Goal: Information Seeking & Learning: Understand process/instructions

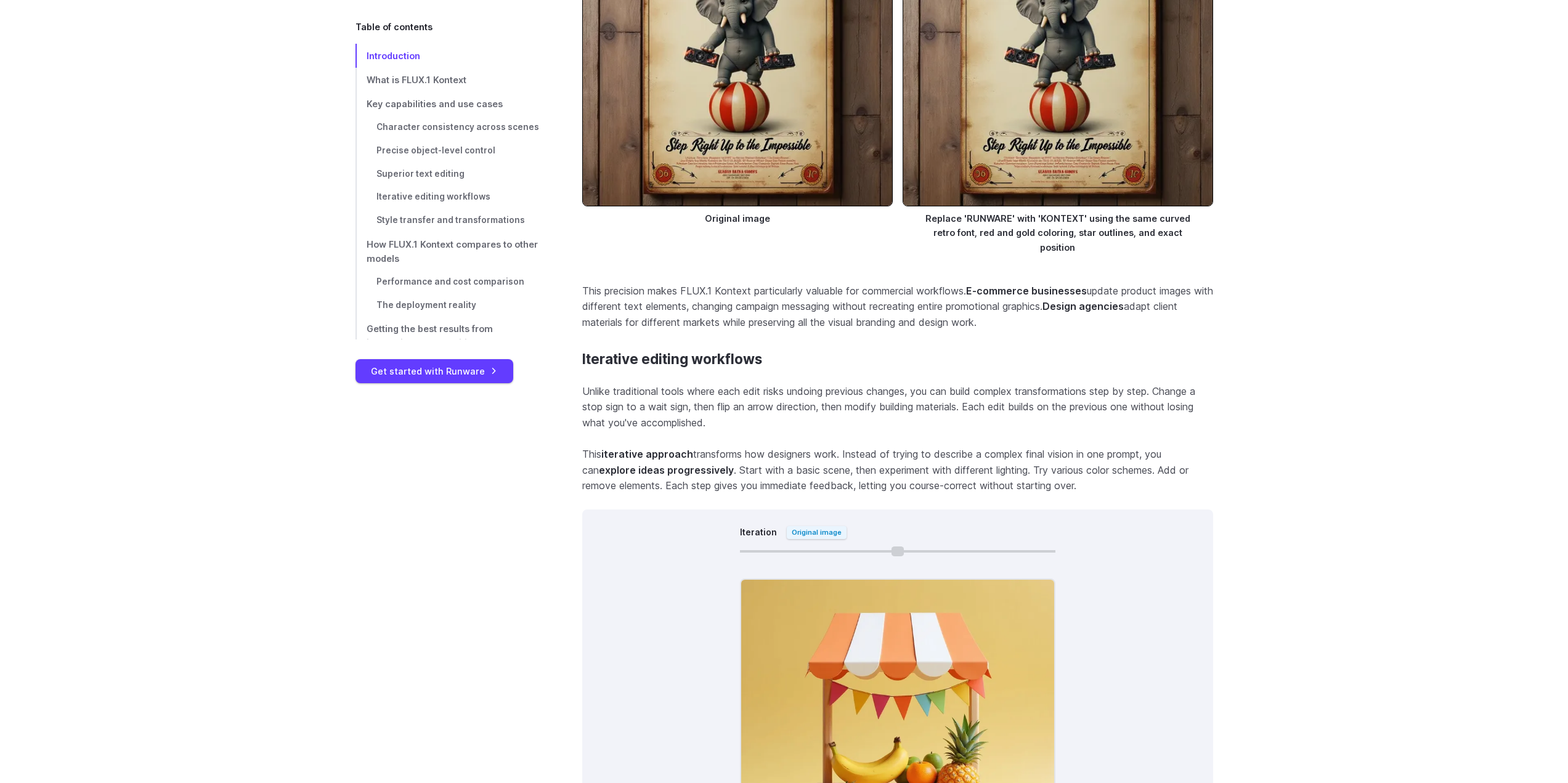
scroll to position [6962, 0]
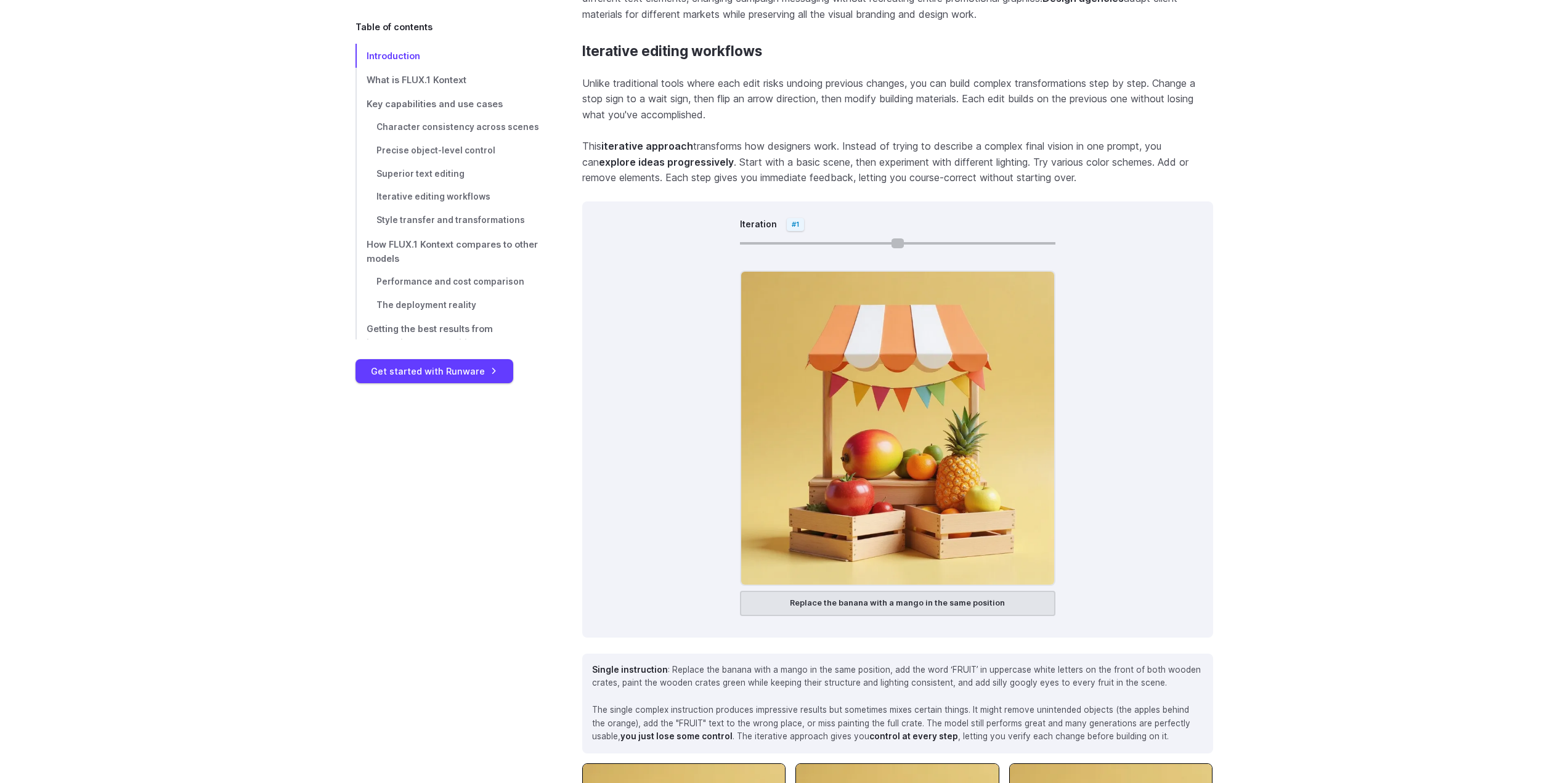
drag, startPoint x: 744, startPoint y: 233, endPoint x: 786, endPoint y: 231, distance: 42.0
click at [786, 242] on input "Iteration" at bounding box center [898, 243] width 316 height 3
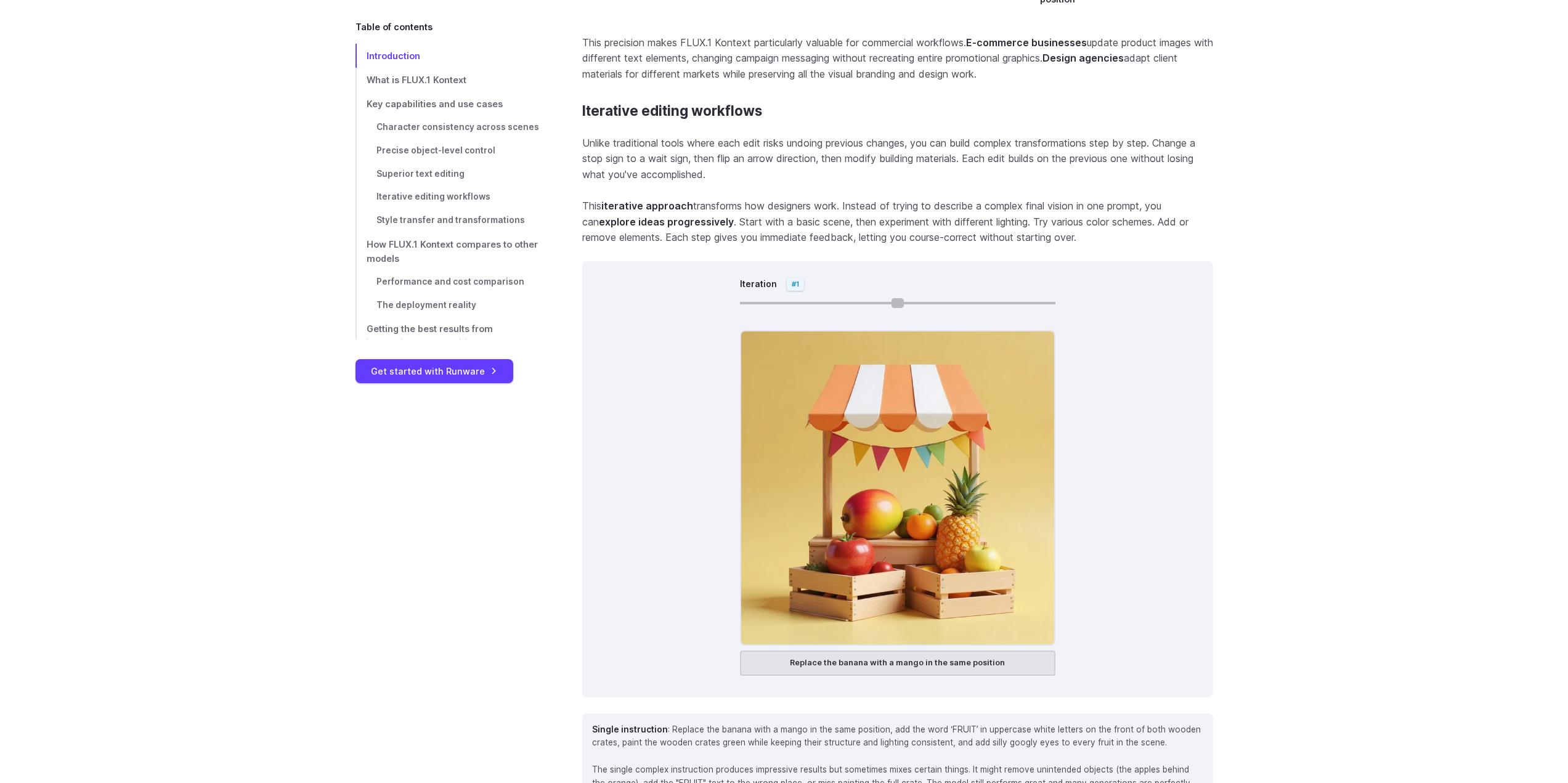
scroll to position [6900, 0]
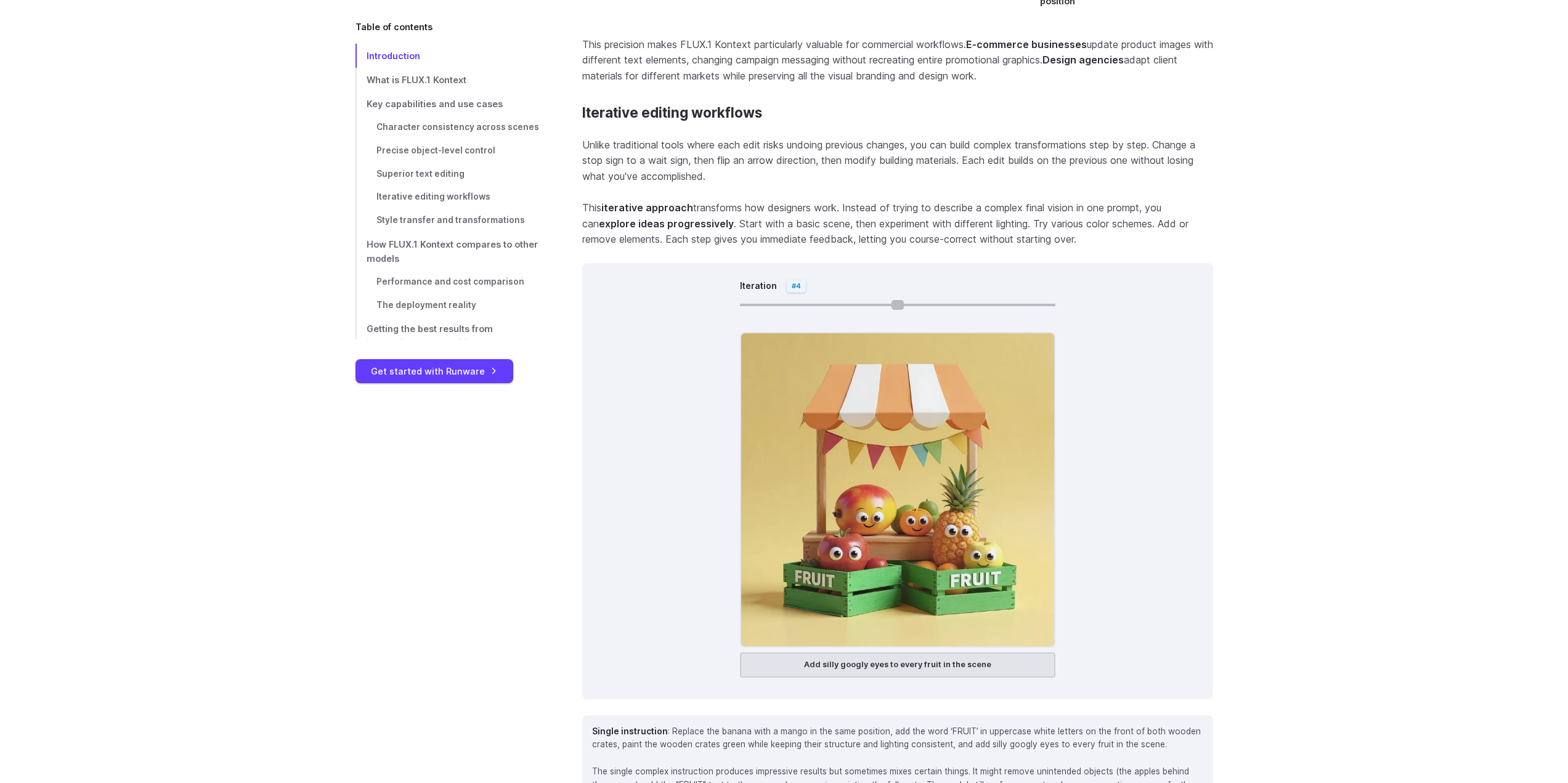
drag, startPoint x: 825, startPoint y: 293, endPoint x: 1019, endPoint y: 292, distance: 194.0
type input "*"
click at [1019, 304] on input "Iteration" at bounding box center [898, 305] width 316 height 3
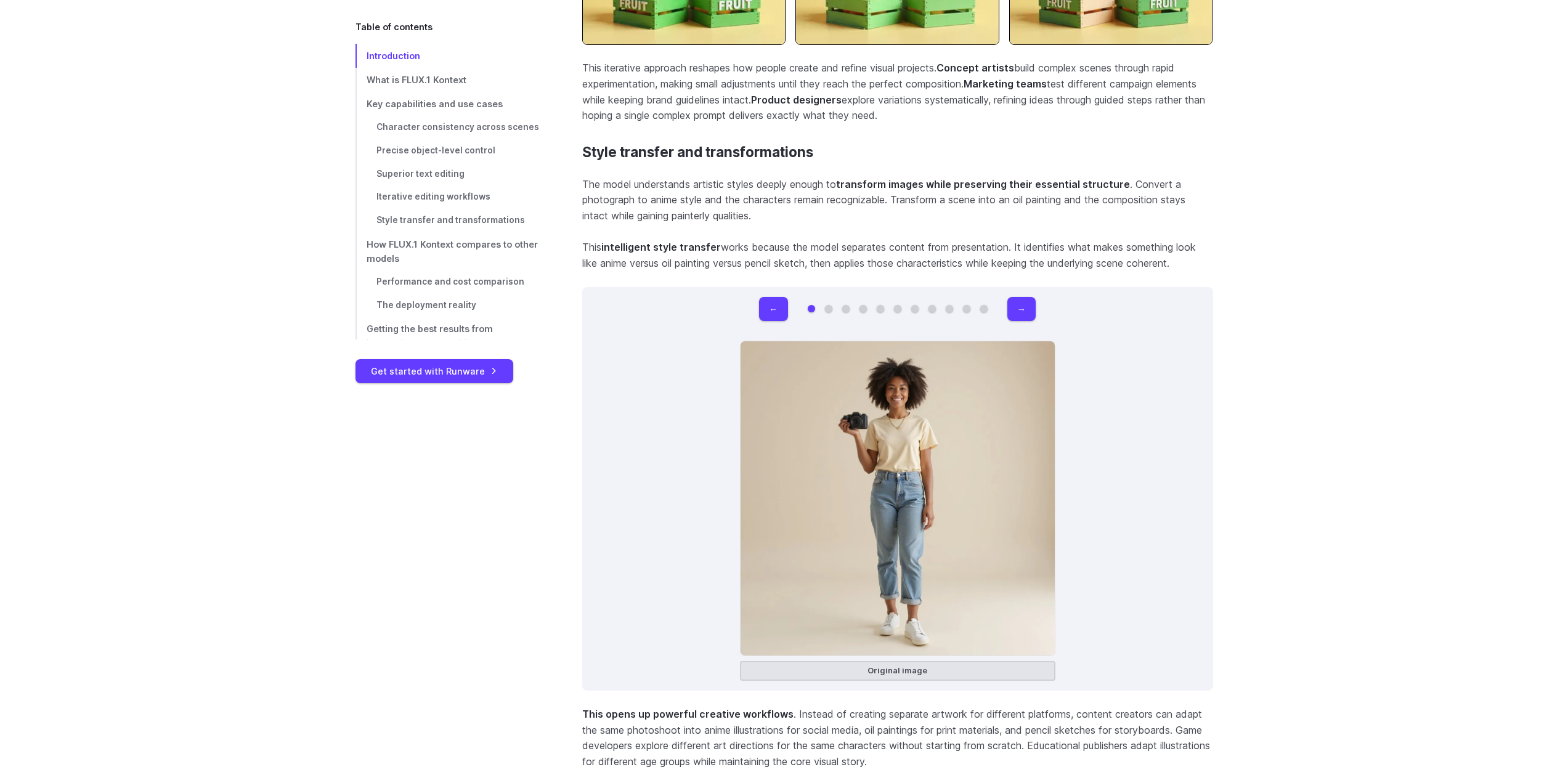
scroll to position [7886, 0]
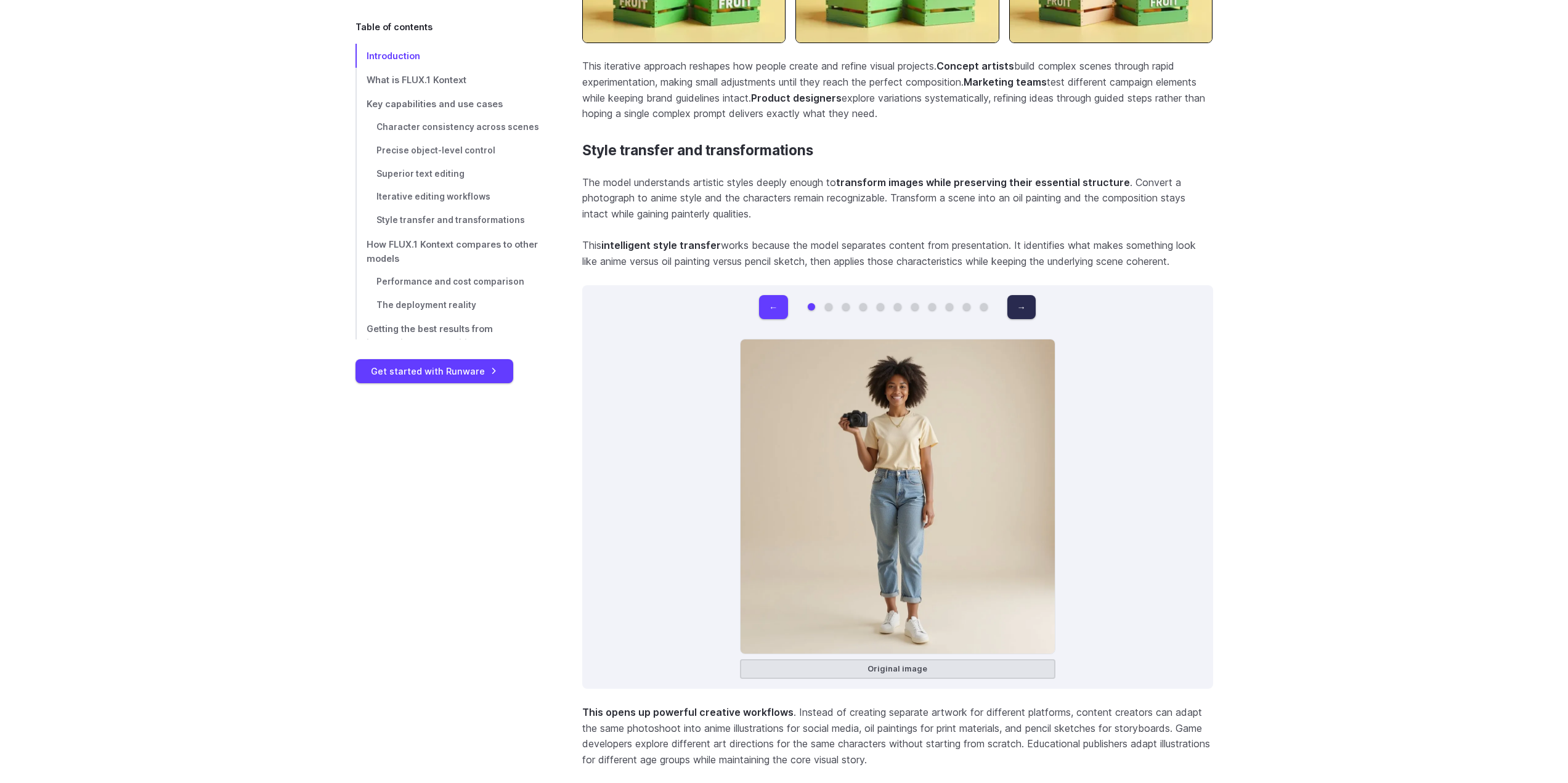
click at [1028, 295] on button "→" at bounding box center [1022, 307] width 29 height 24
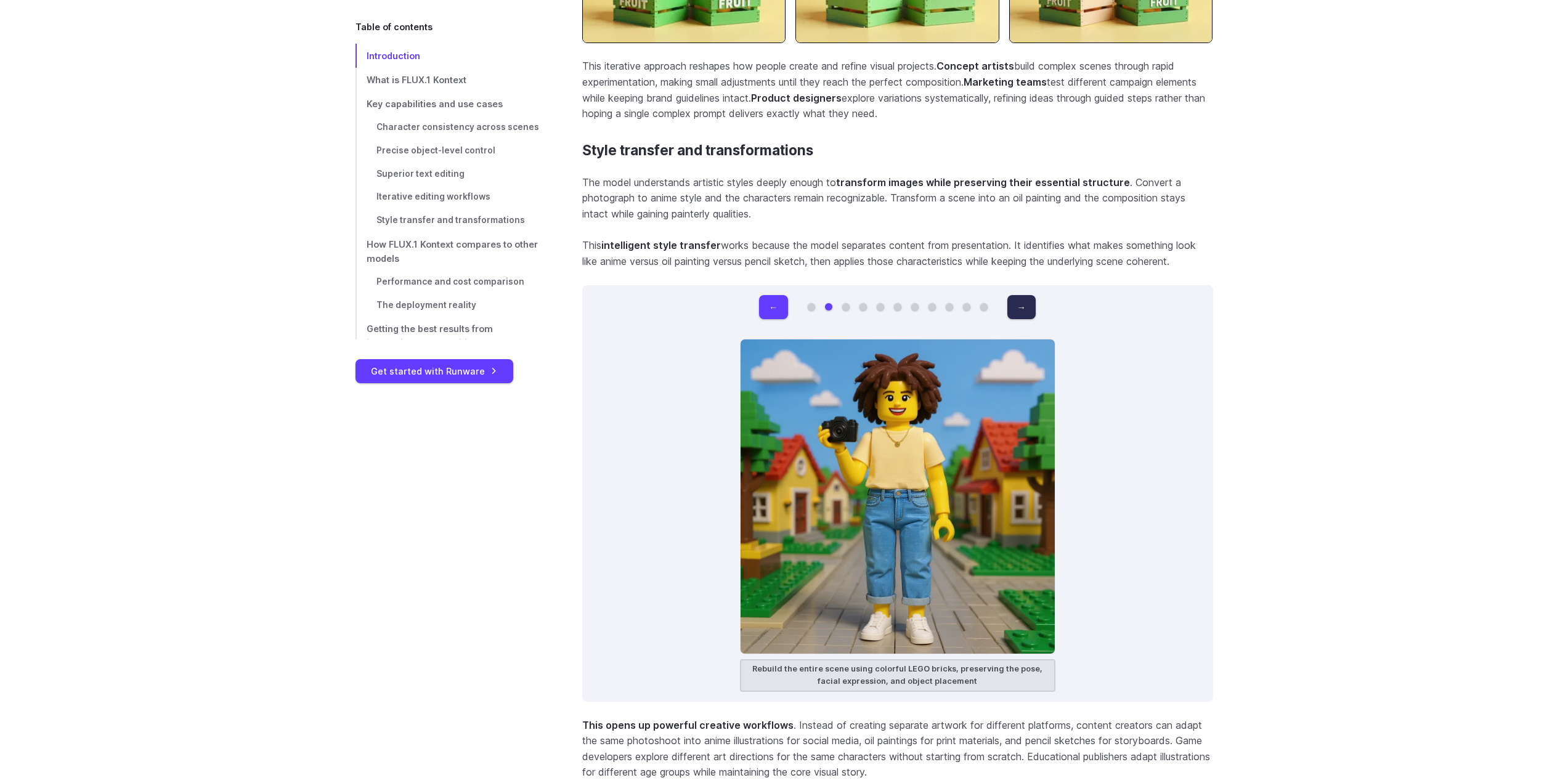
click at [1028, 295] on button "→" at bounding box center [1022, 307] width 29 height 24
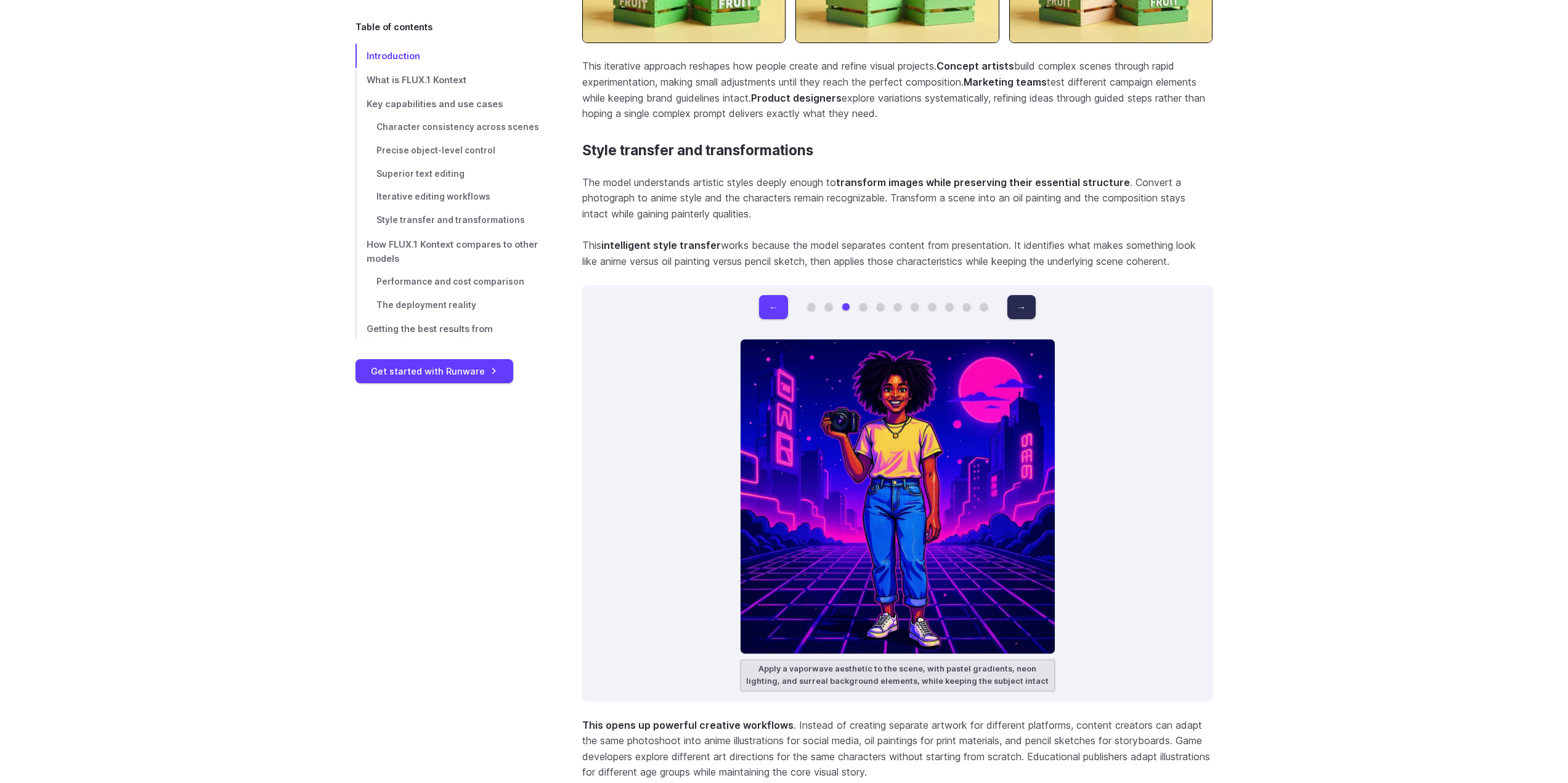
click at [1028, 295] on button "→" at bounding box center [1022, 307] width 29 height 24
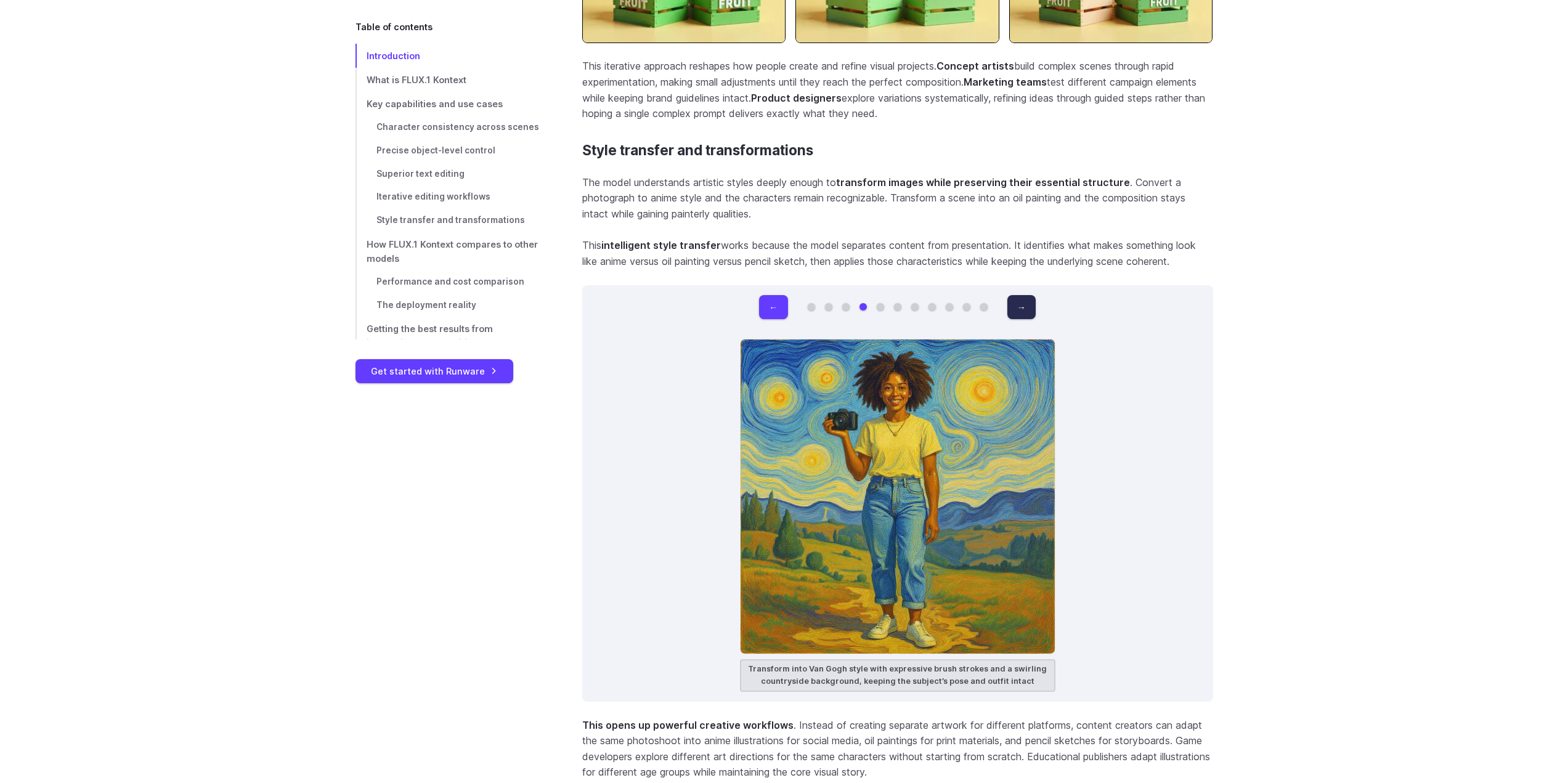
click at [1028, 295] on button "→" at bounding box center [1022, 307] width 29 height 24
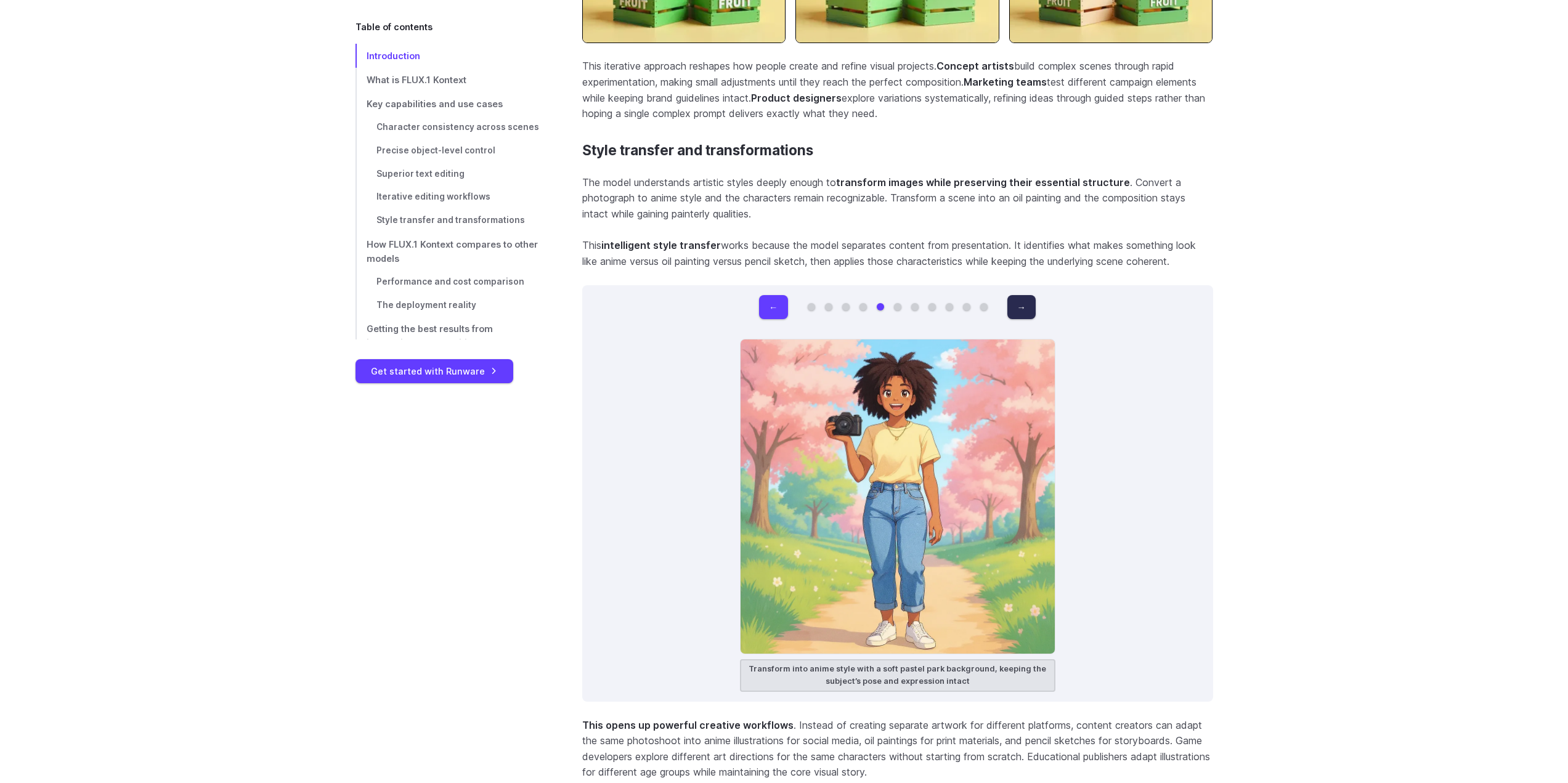
click at [1028, 295] on button "→" at bounding box center [1022, 307] width 29 height 24
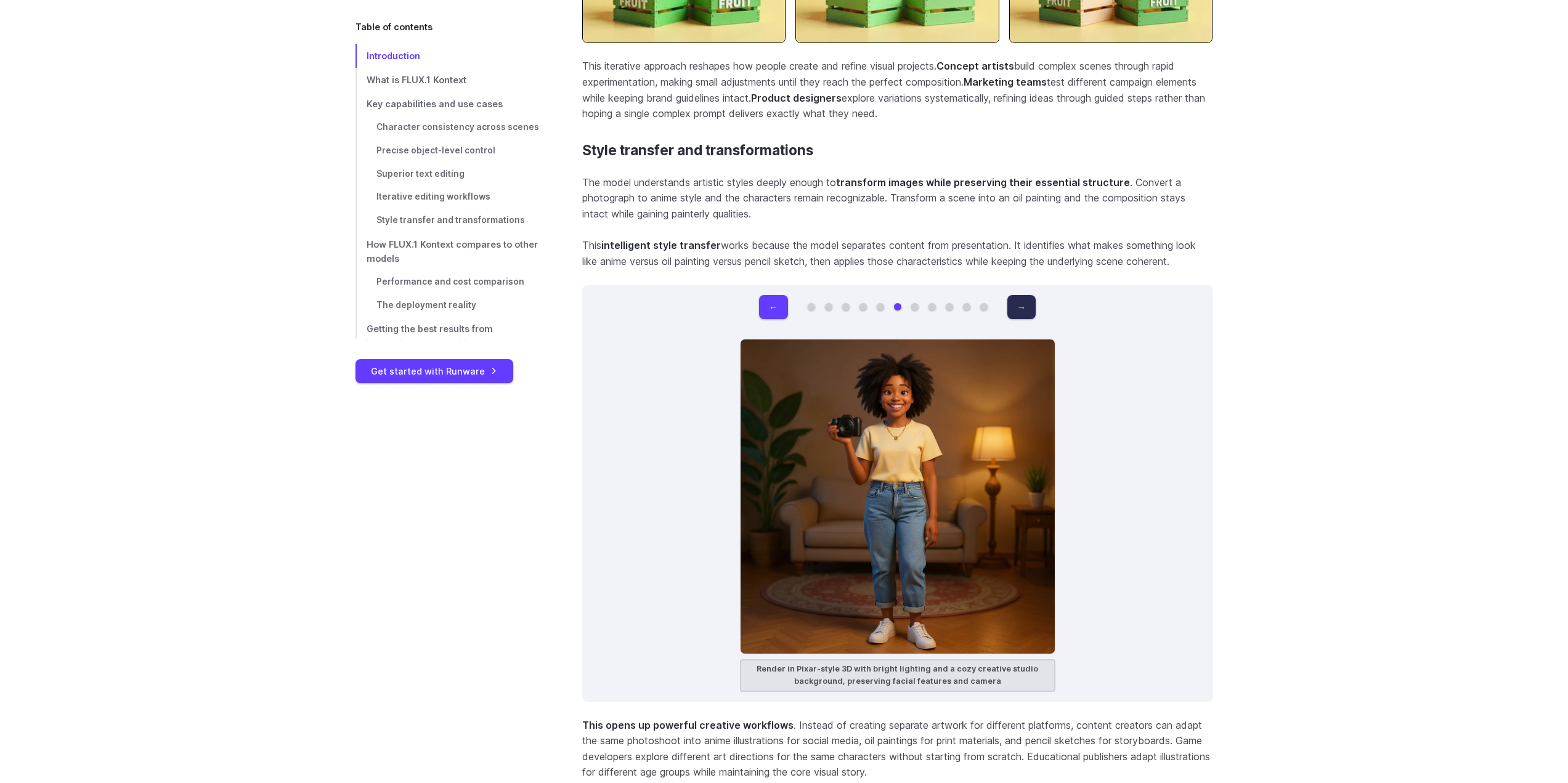
click at [1028, 295] on button "→" at bounding box center [1022, 307] width 29 height 24
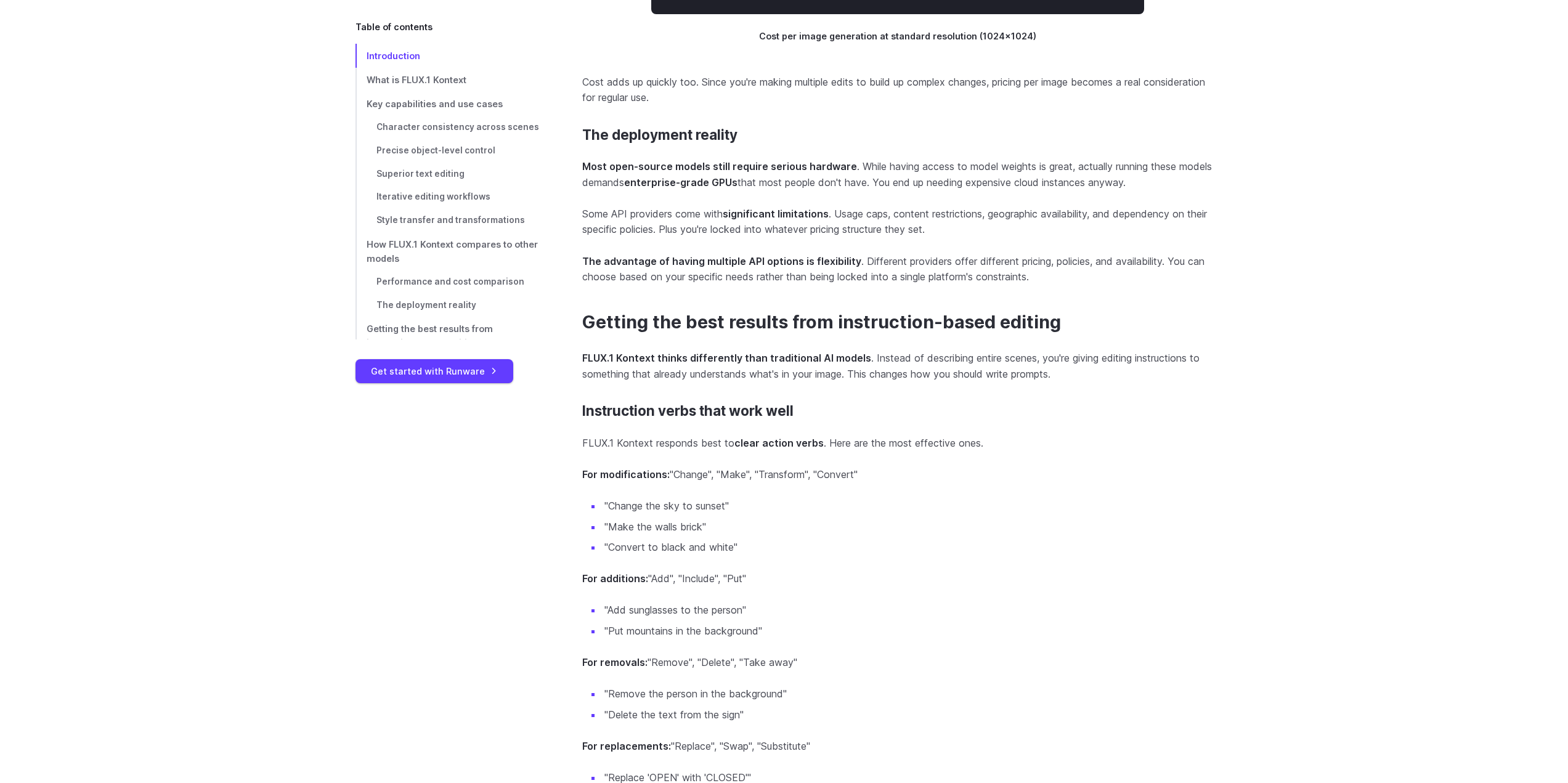
scroll to position [10104, 0]
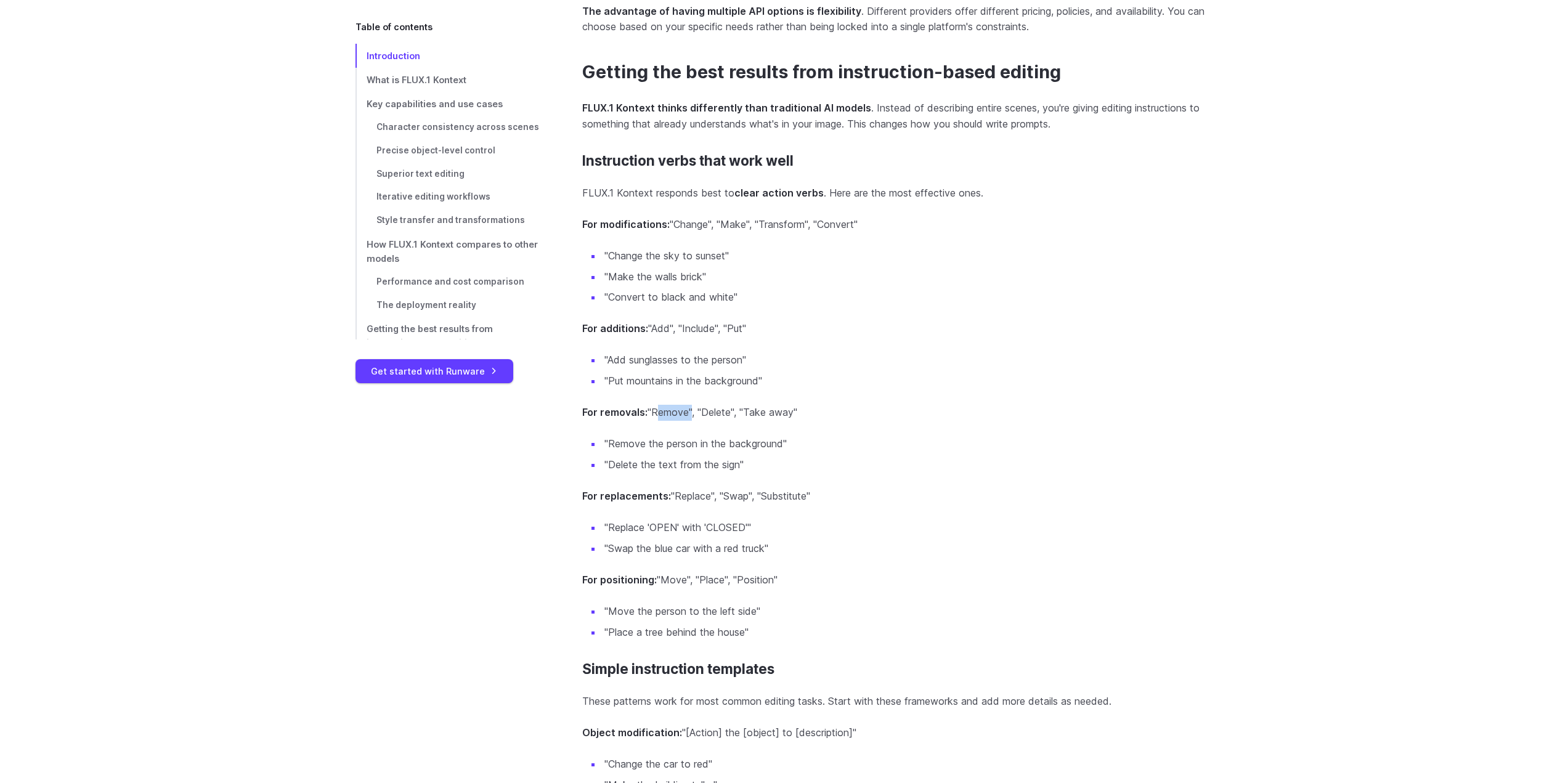
drag, startPoint x: 666, startPoint y: 406, endPoint x: 689, endPoint y: 403, distance: 23.2
click at [689, 405] on p "For removals: "Remove", "Delete", "Take away"" at bounding box center [897, 413] width 631 height 16
copy p "Remove"
click at [855, 416] on section "Instruction verbs that work well FLUX.1 Kontext responds best to clear action v…" at bounding box center [897, 396] width 631 height 488
click at [739, 443] on li ""Remove the person in the background"" at bounding box center [907, 444] width 611 height 16
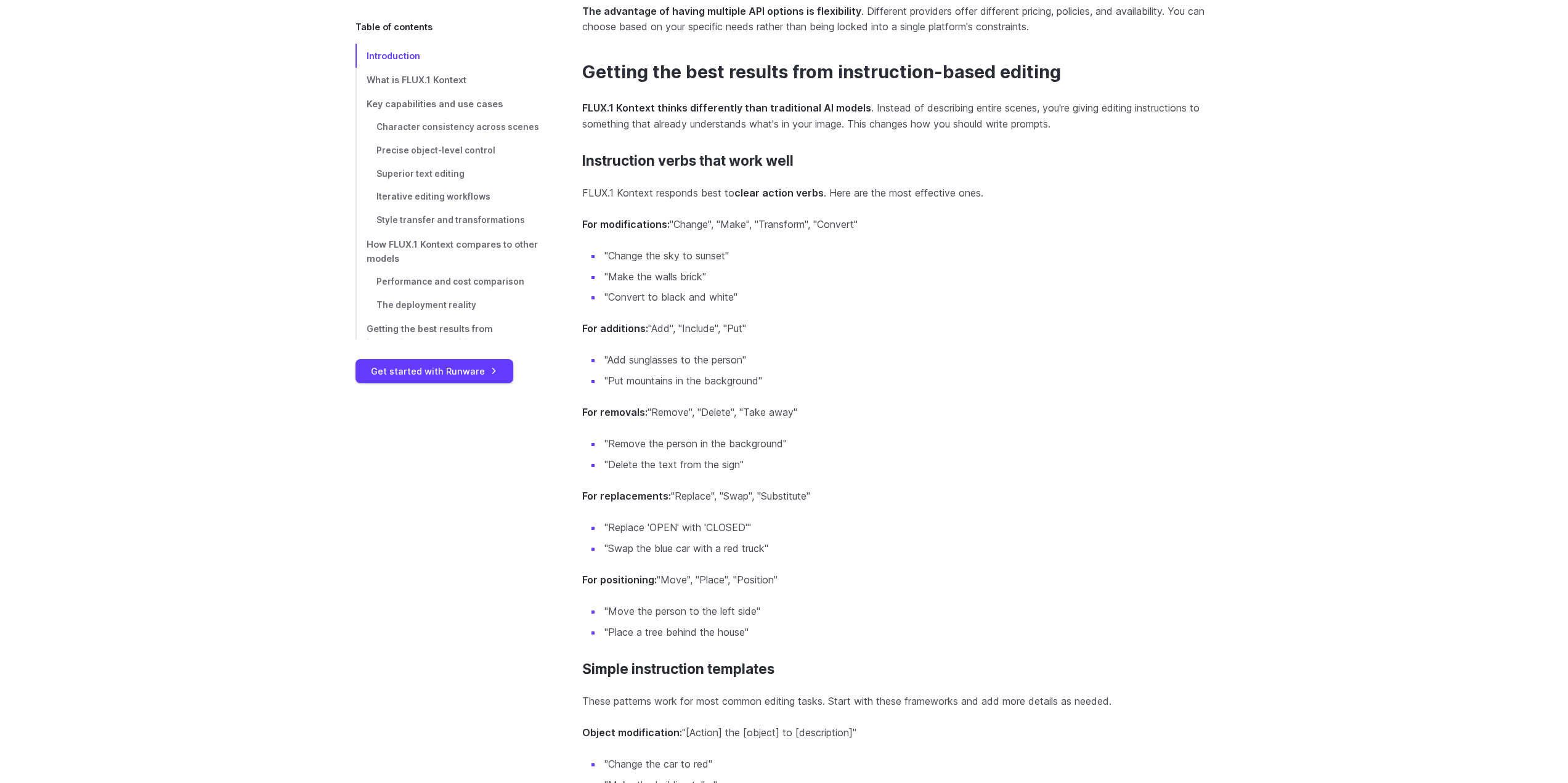
click at [654, 405] on p "For removals: "Remove", "Delete", "Take away"" at bounding box center [897, 413] width 631 height 16
drag, startPoint x: 704, startPoint y: 405, endPoint x: 731, endPoint y: 402, distance: 27.2
click at [731, 405] on p "For removals: "Remove", "Delete", "Take away"" at bounding box center [897, 413] width 631 height 16
copy p "Delete"
click at [842, 491] on p "For replacements: "Replace", "Swap", "Substitute"" at bounding box center [897, 497] width 631 height 16
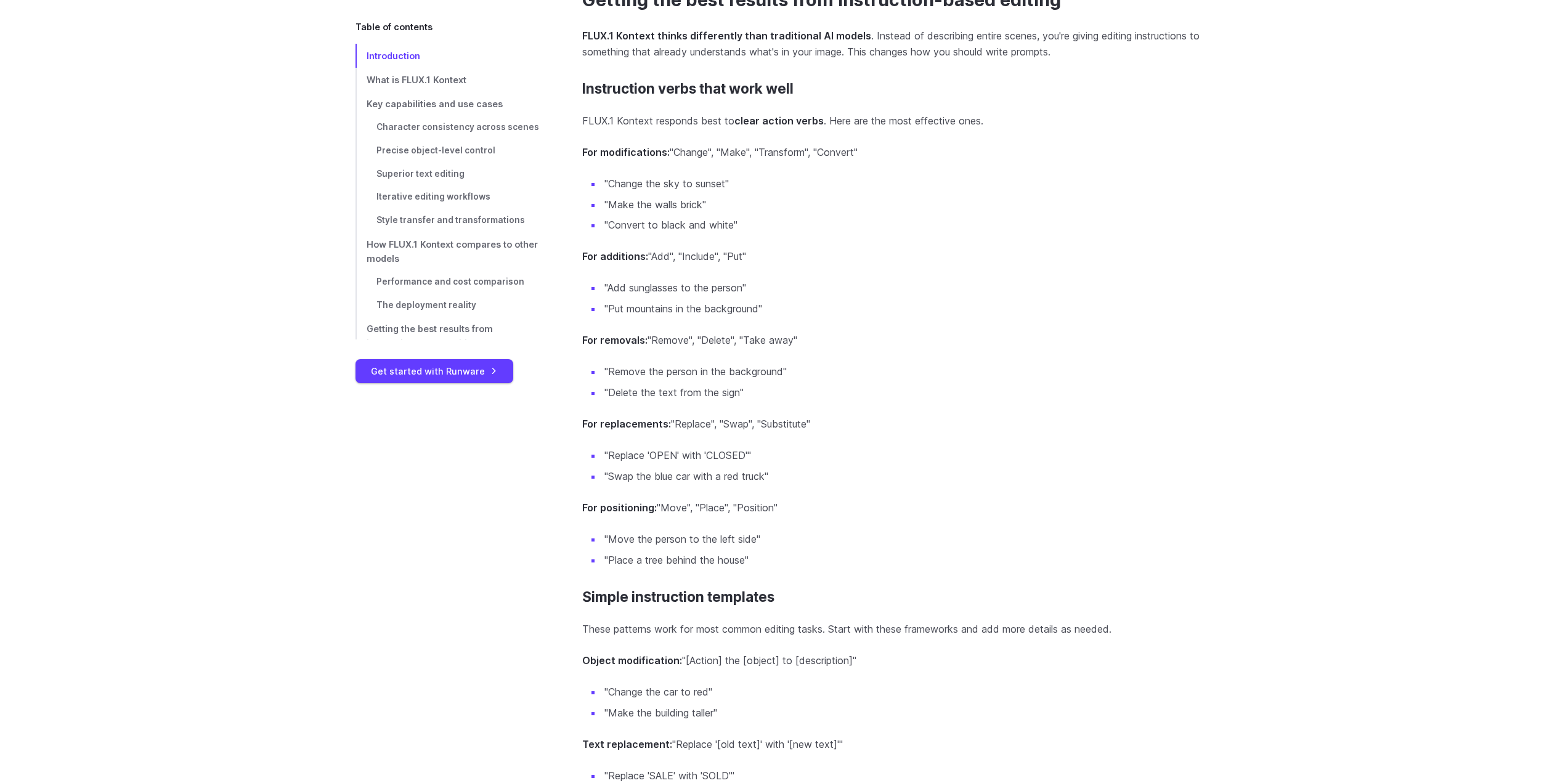
scroll to position [10165, 0]
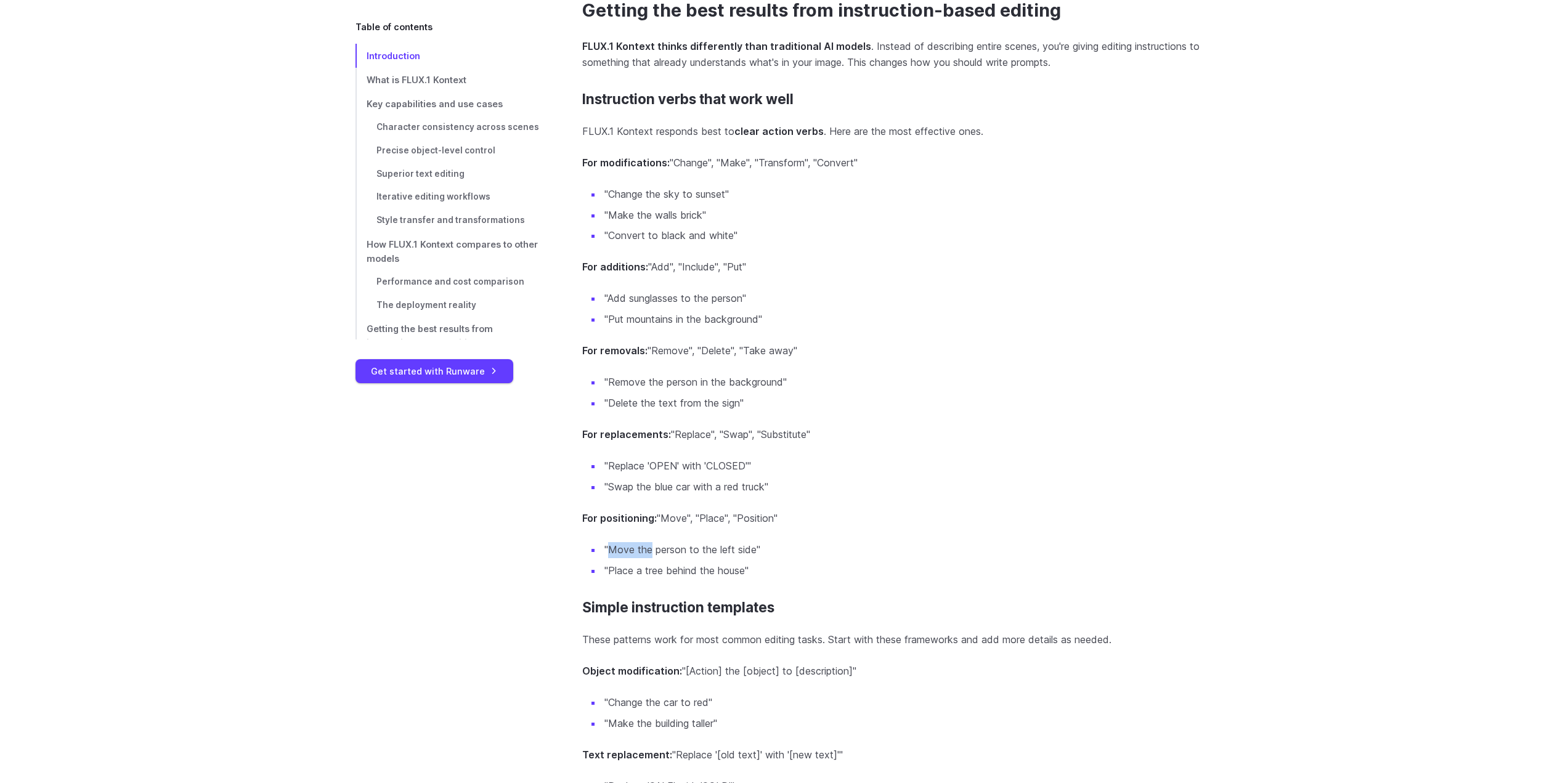
drag, startPoint x: 611, startPoint y: 542, endPoint x: 650, endPoint y: 540, distance: 39.1
click at [650, 542] on li ""Move the person to the left side"" at bounding box center [907, 550] width 611 height 16
copy li "Move the"
